Goal: Task Accomplishment & Management: Use online tool/utility

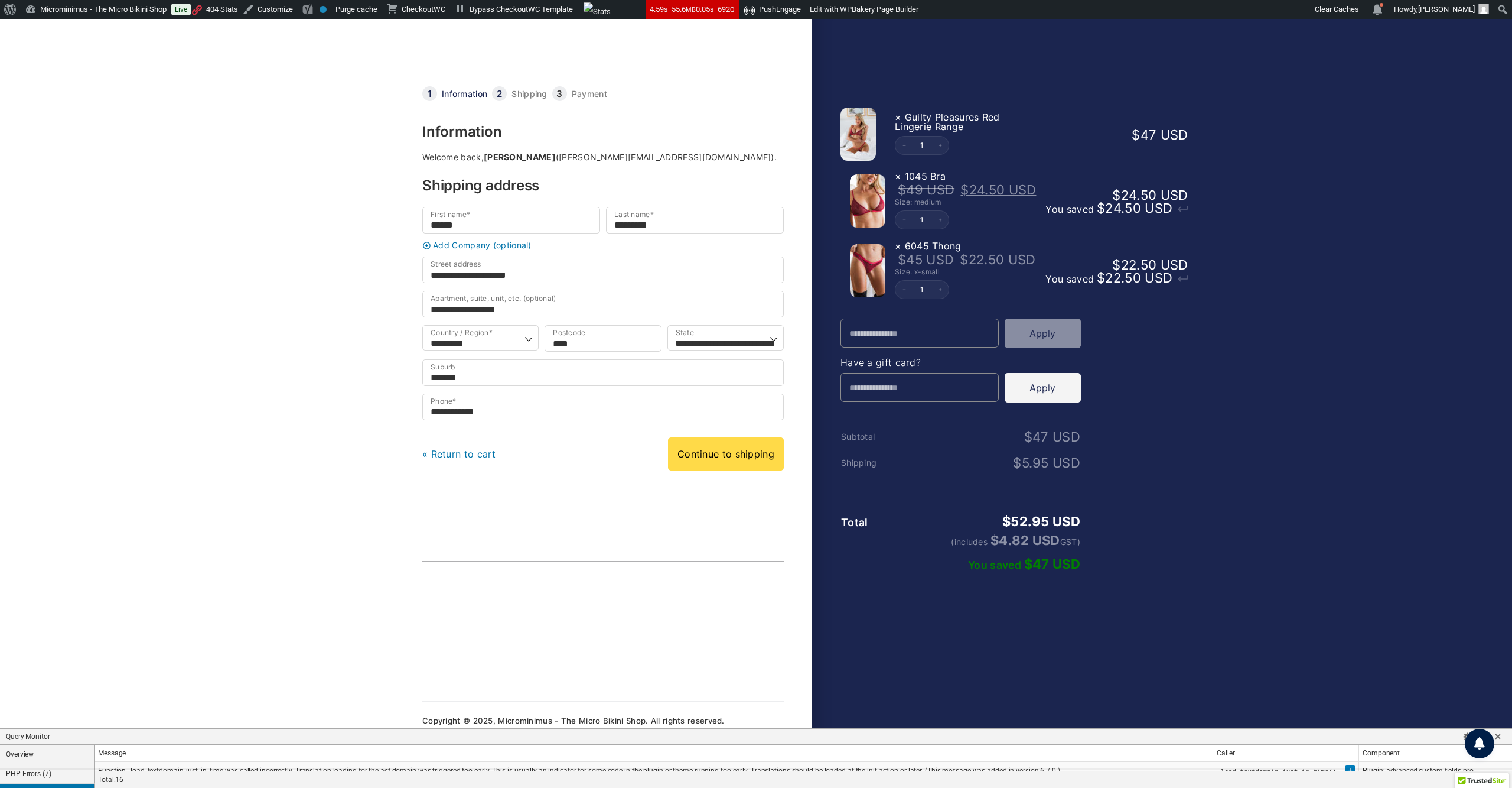
select select "***"
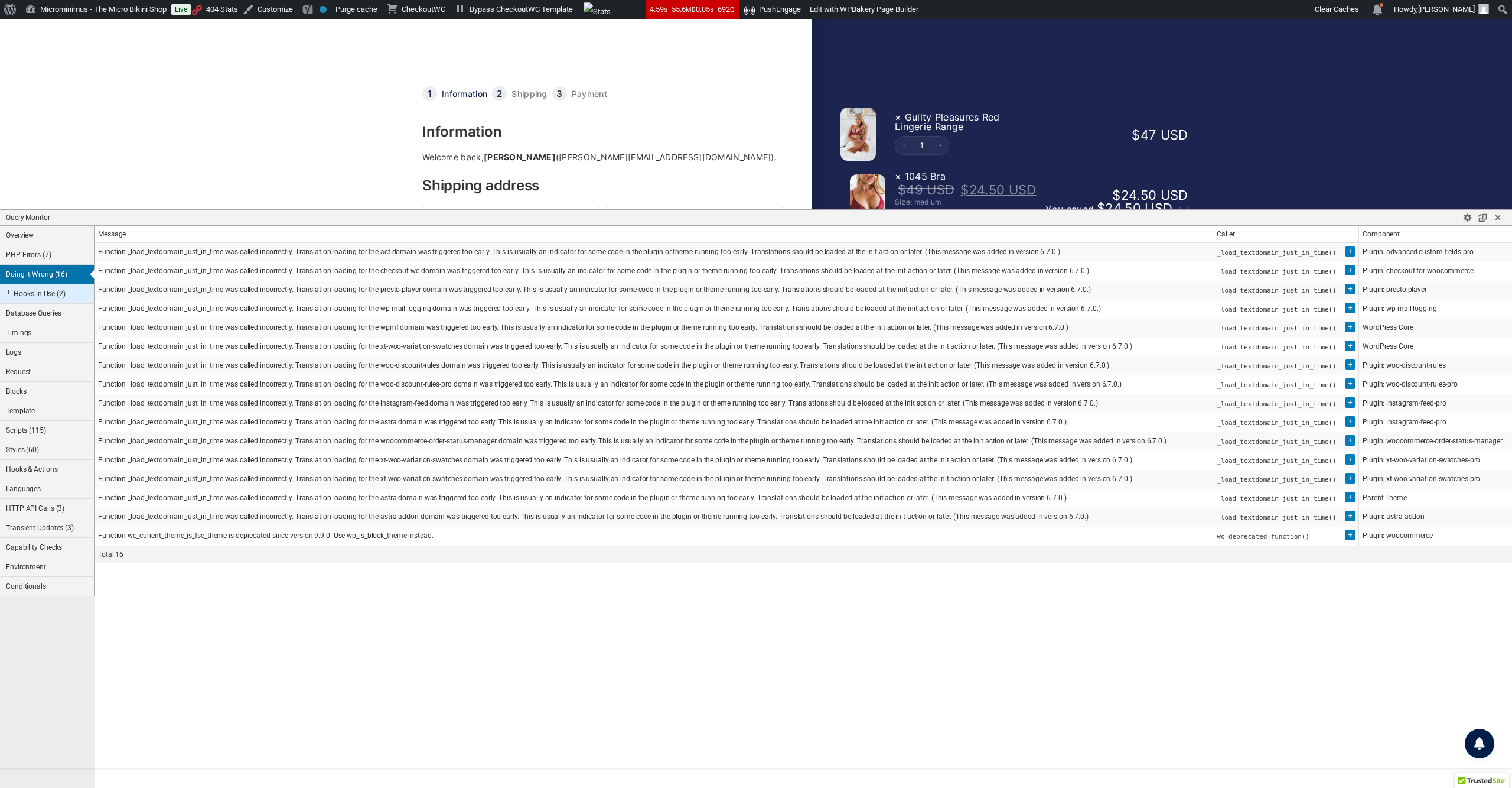
drag, startPoint x: 396, startPoint y: 732, endPoint x: 530, endPoint y: 214, distance: 535.1
click at [530, 214] on h1 "Query Monitor" at bounding box center [731, 217] width 1451 height 11
click at [53, 421] on button "Template" at bounding box center [47, 411] width 94 height 20
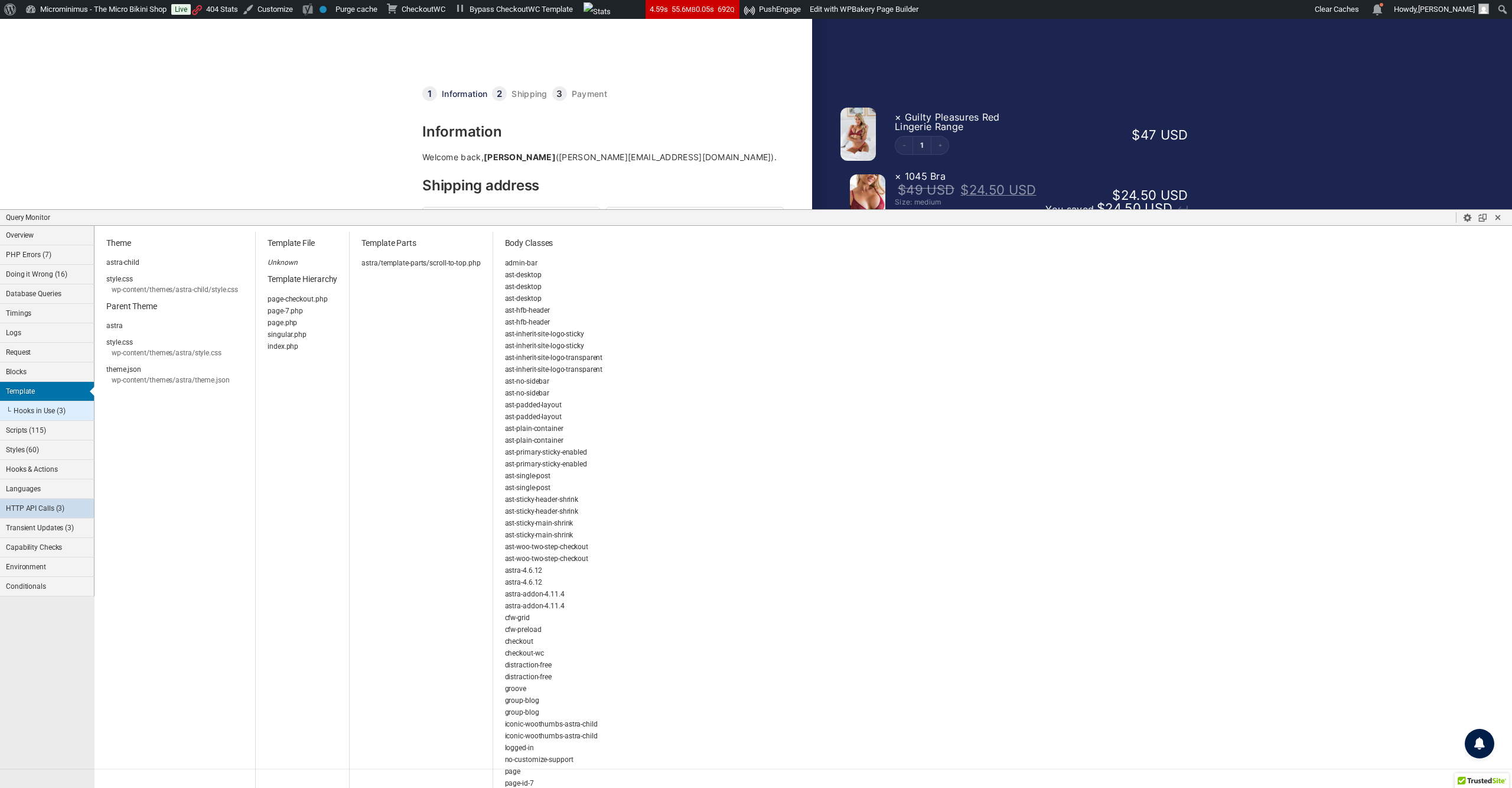
click at [42, 518] on button "HTTP API Calls (3)" at bounding box center [47, 509] width 94 height 20
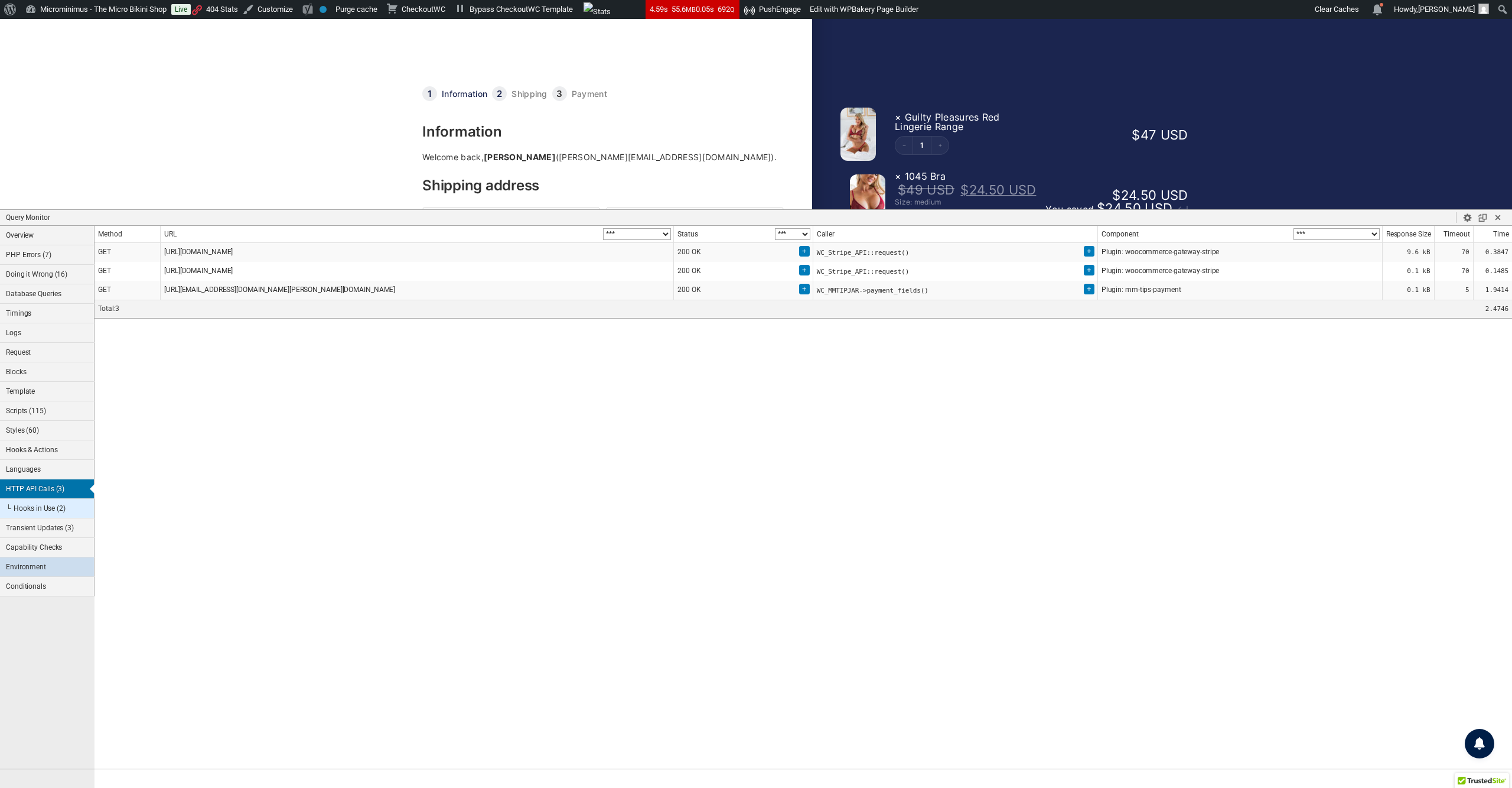
click at [55, 576] on button "Environment" at bounding box center [47, 567] width 94 height 20
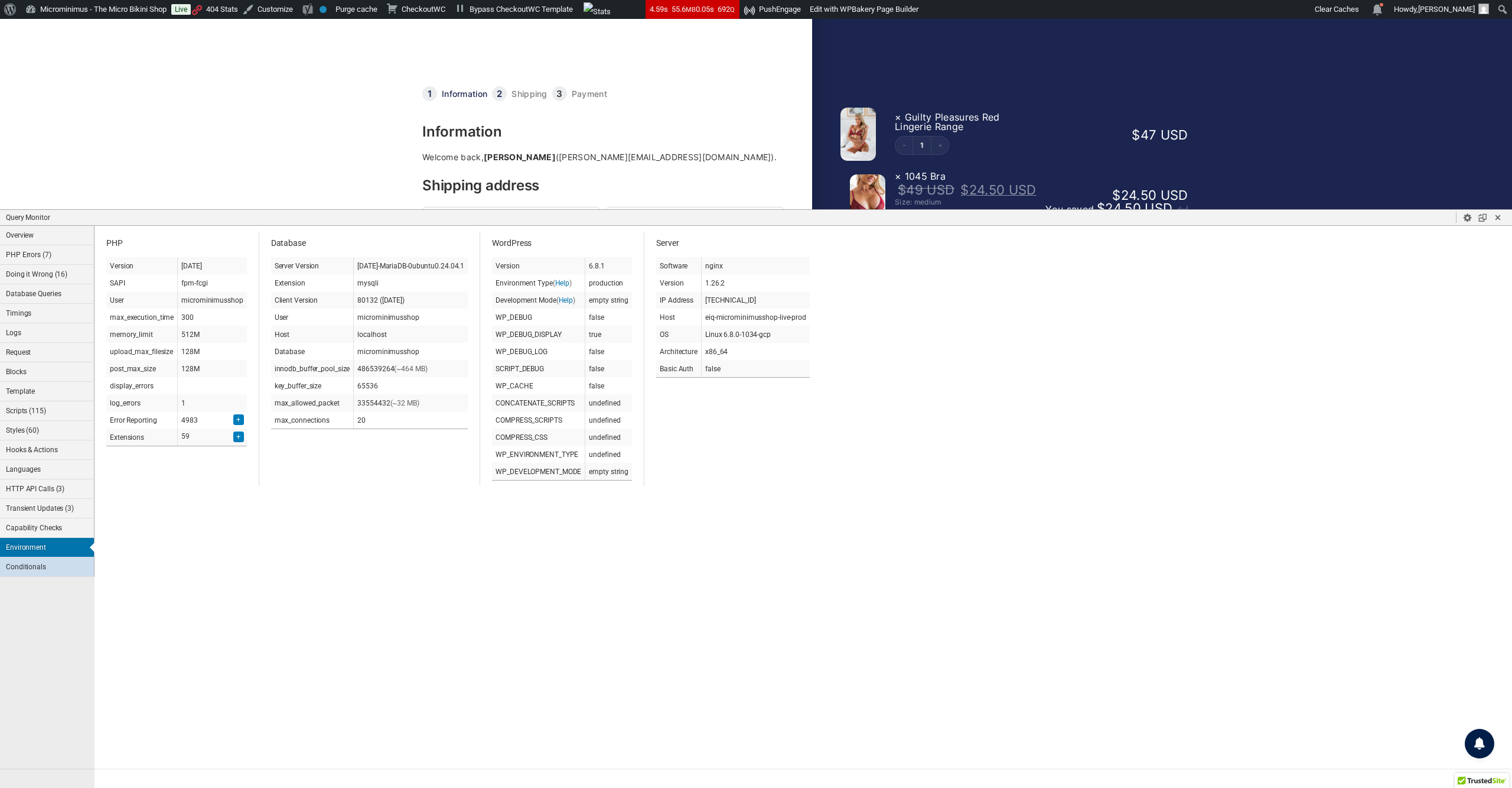
click at [45, 576] on button "Conditionals" at bounding box center [47, 567] width 94 height 20
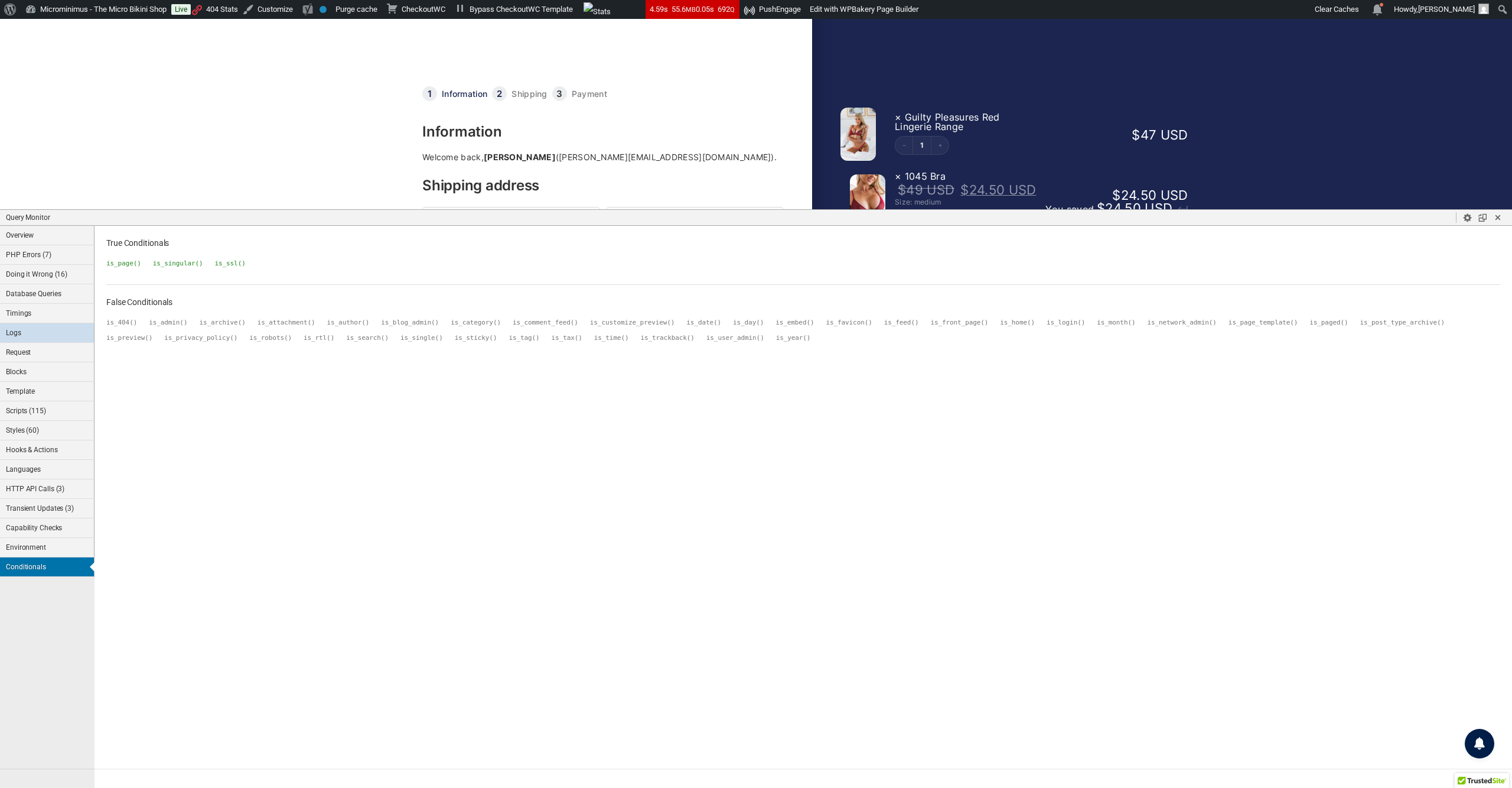
click at [26, 342] on button "Logs" at bounding box center [47, 333] width 94 height 20
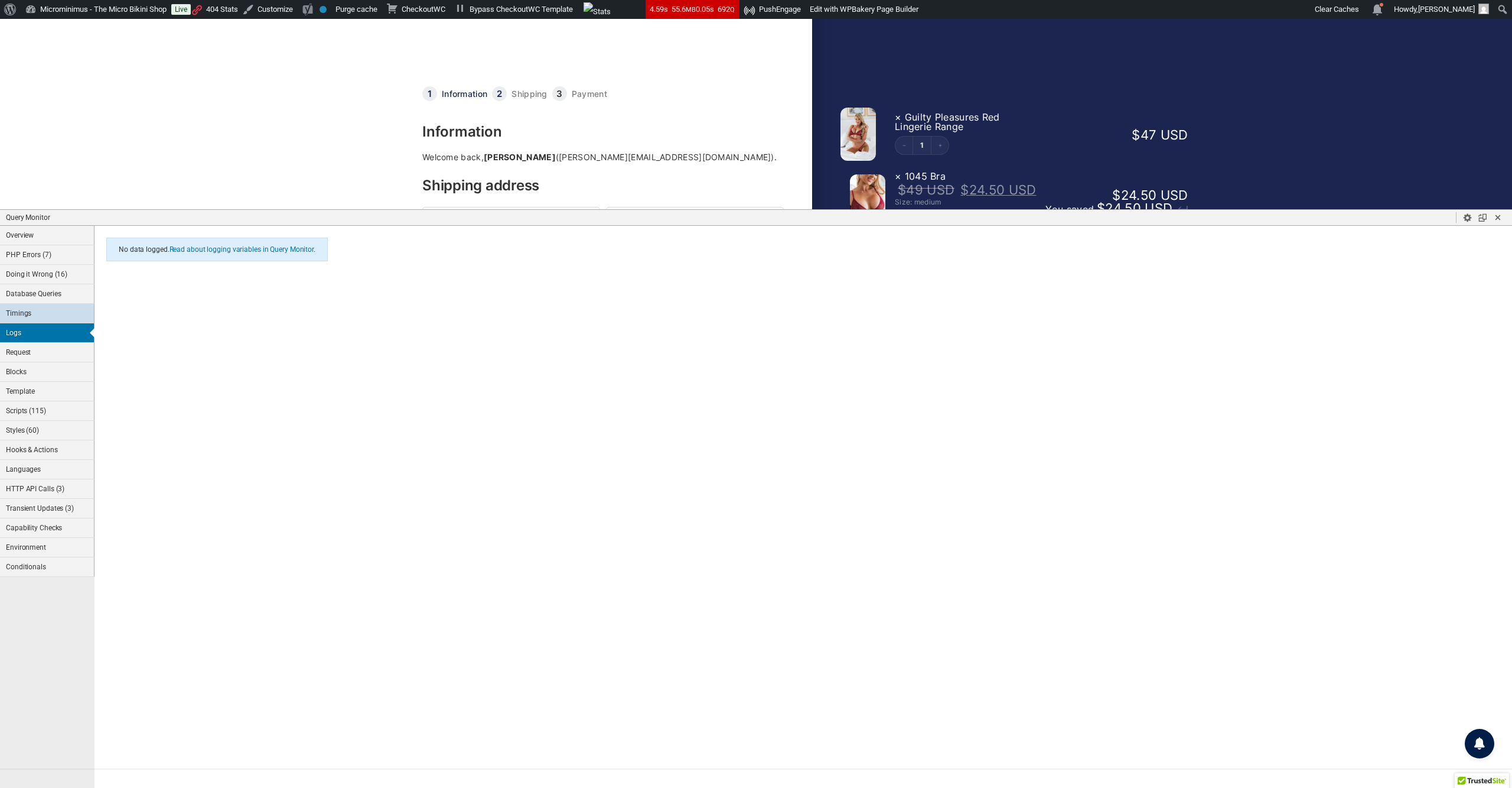
click at [49, 323] on button "Timings" at bounding box center [47, 313] width 94 height 20
drag, startPoint x: 77, startPoint y: 399, endPoint x: 71, endPoint y: 394, distance: 7.8
click at [74, 382] on button "Blocks" at bounding box center [47, 372] width 94 height 20
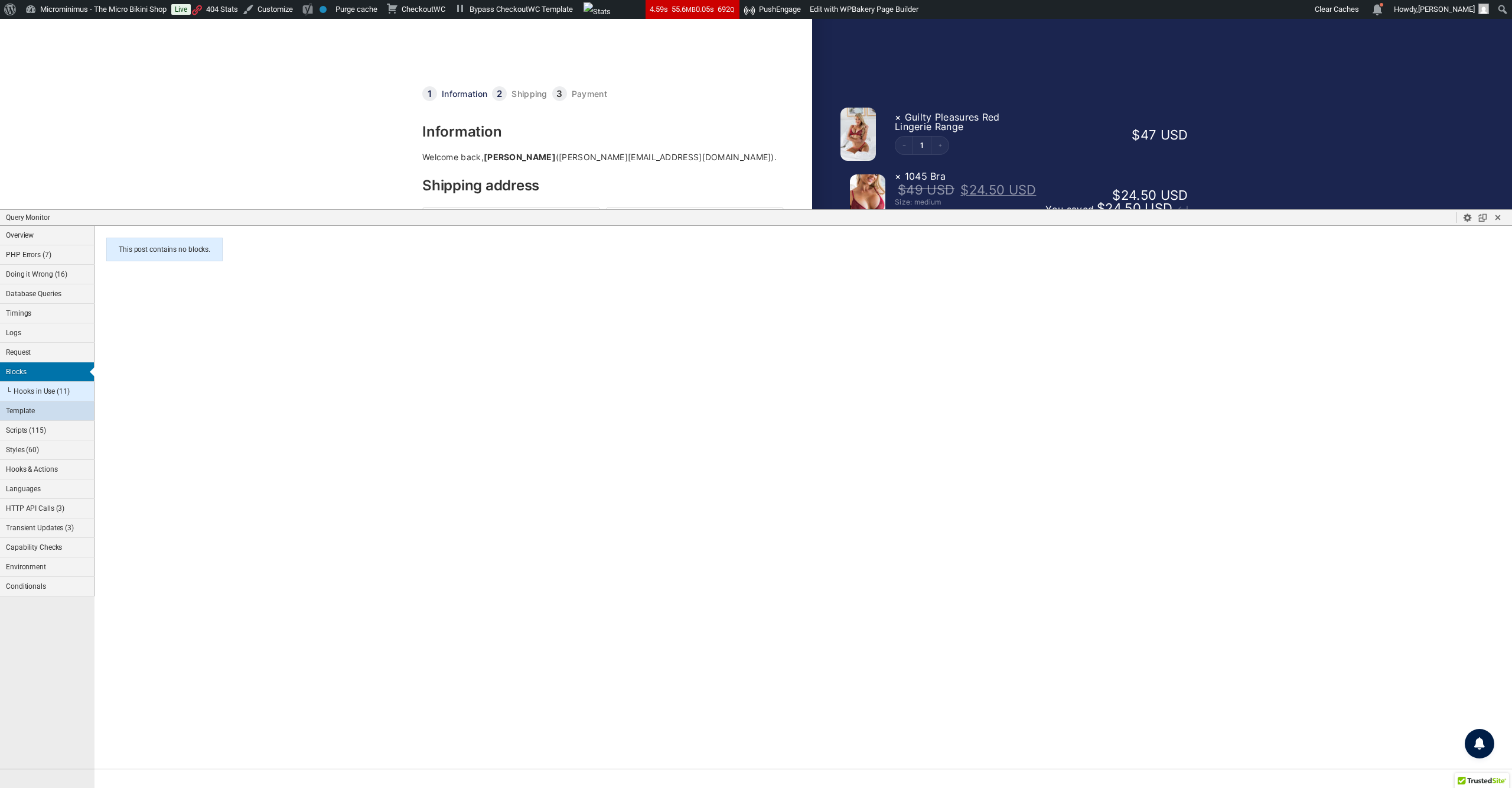
click at [50, 421] on button "Template" at bounding box center [47, 411] width 94 height 20
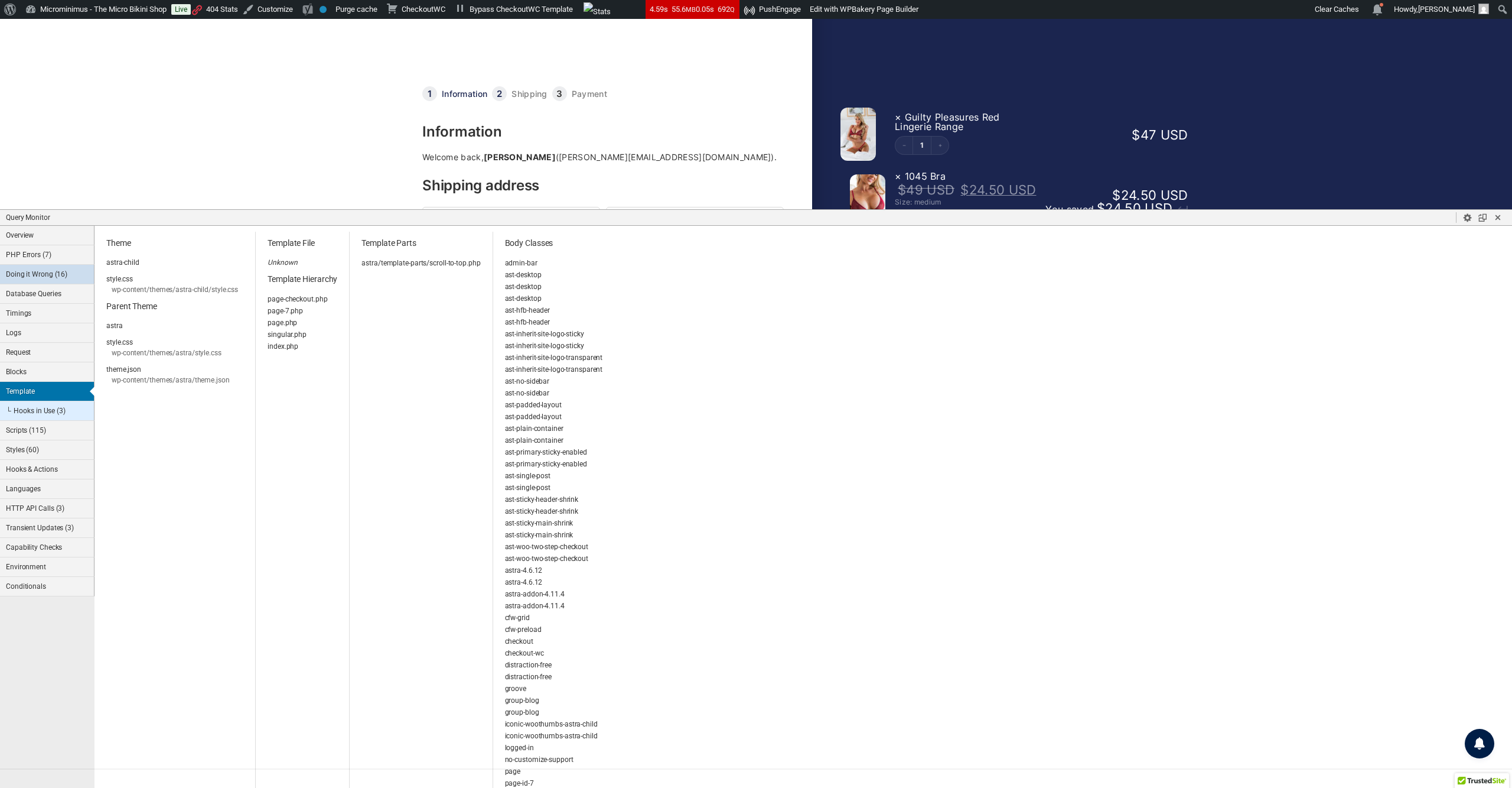
click at [32, 281] on button "Doing it Wrong (16)" at bounding box center [47, 275] width 94 height 20
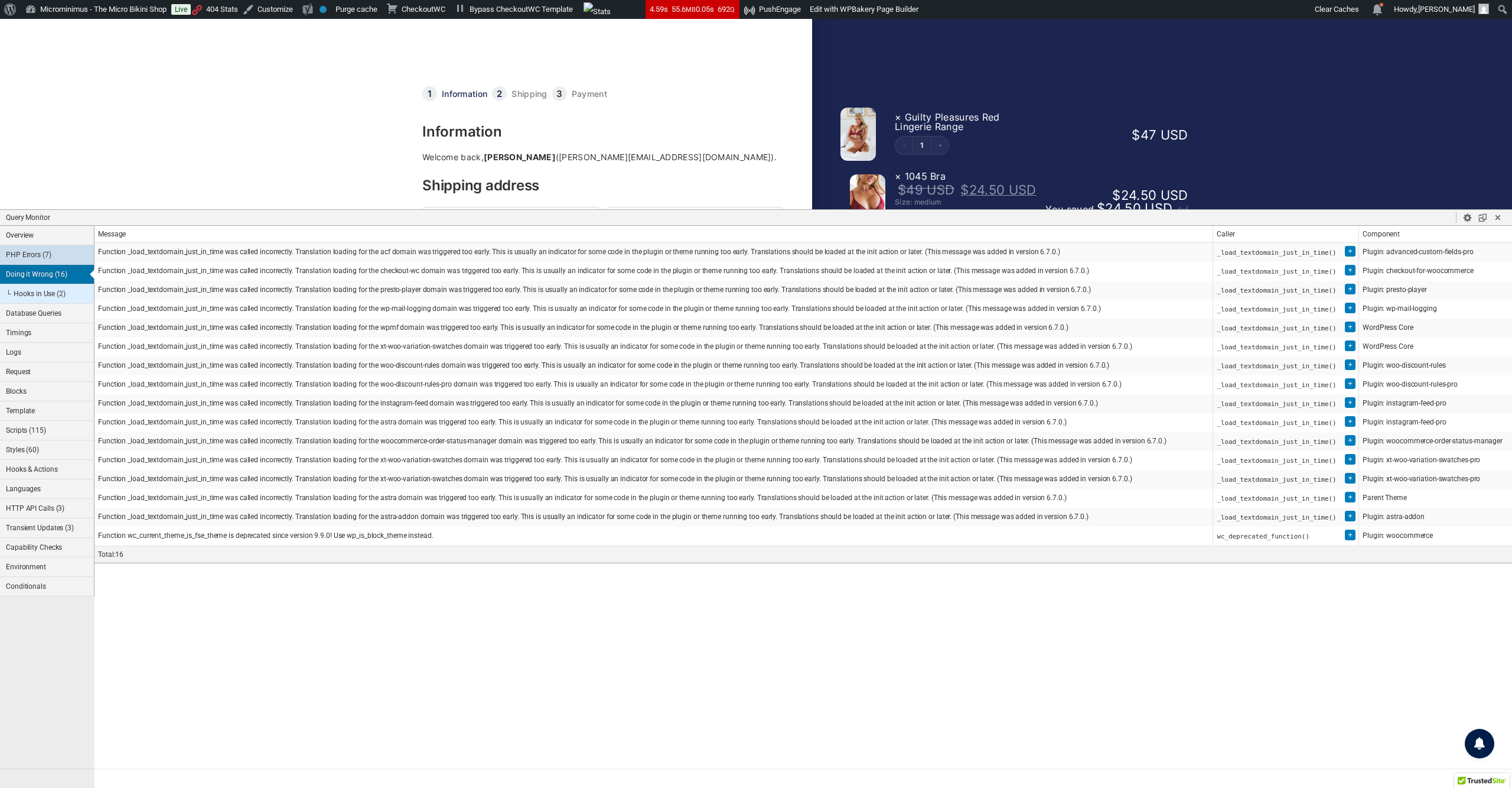
click at [36, 260] on button "PHP Errors (7)" at bounding box center [47, 256] width 94 height 20
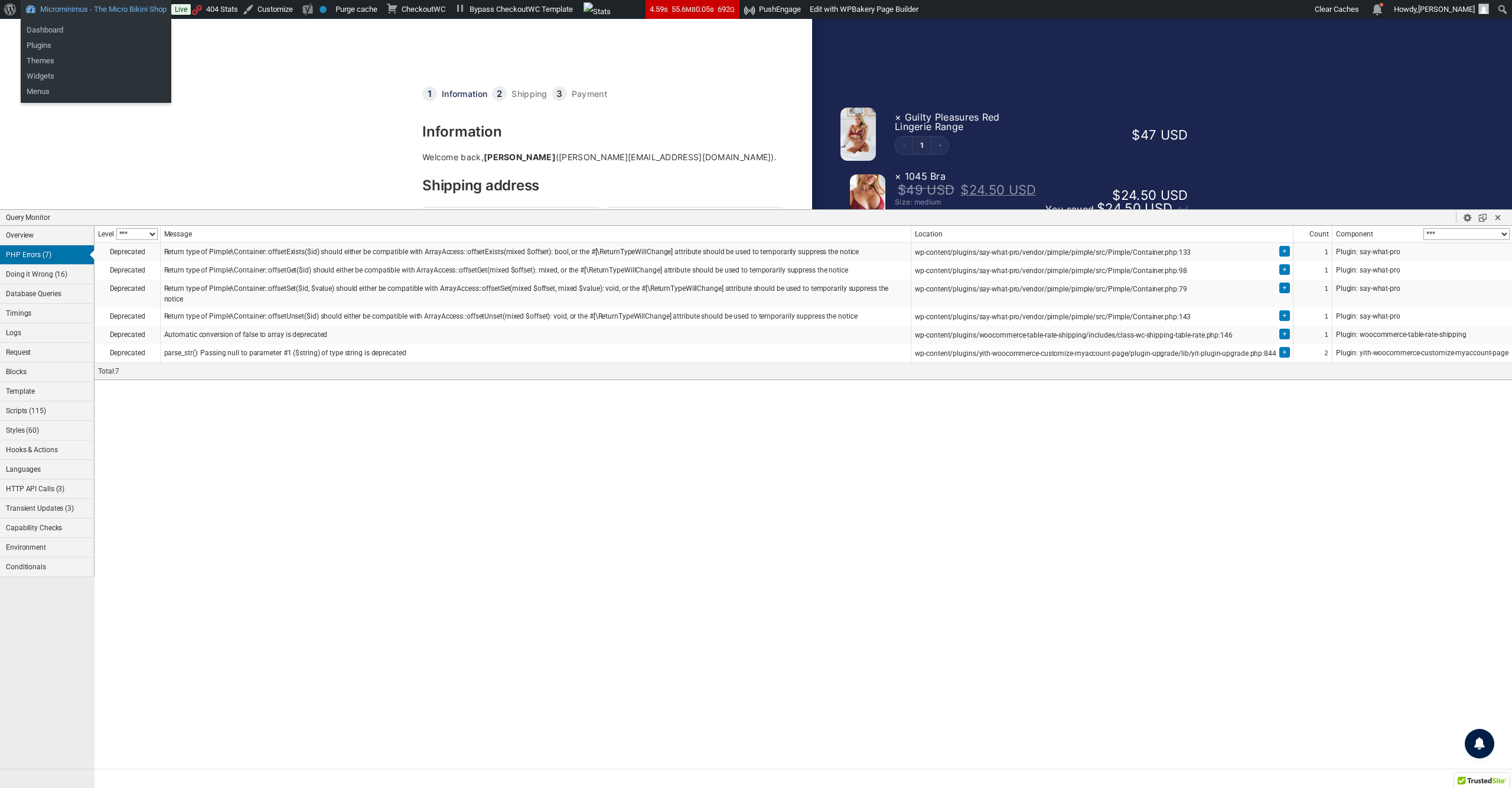
click at [62, 11] on link "Microminimus - The Micro Bikini Shop" at bounding box center [96, 9] width 150 height 19
